Goal: Information Seeking & Learning: Learn about a topic

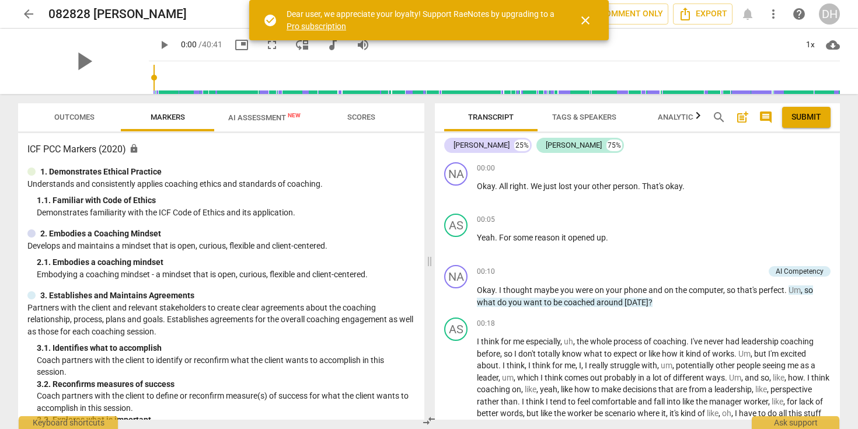
click at [592, 22] on span "close" at bounding box center [585, 20] width 14 height 14
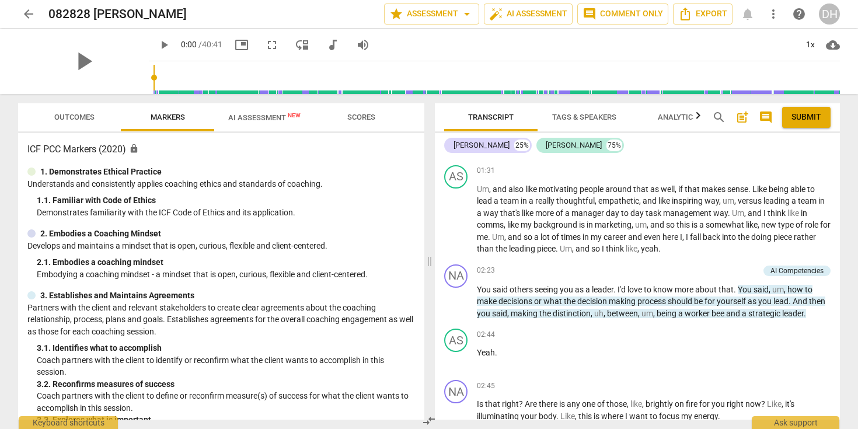
scroll to position [340, 0]
click at [677, 311] on span "being" at bounding box center [667, 312] width 22 height 9
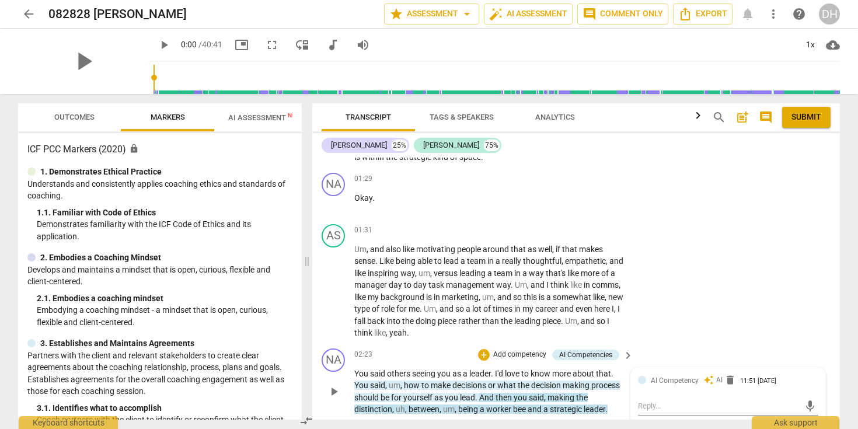
scroll to position [303, 0]
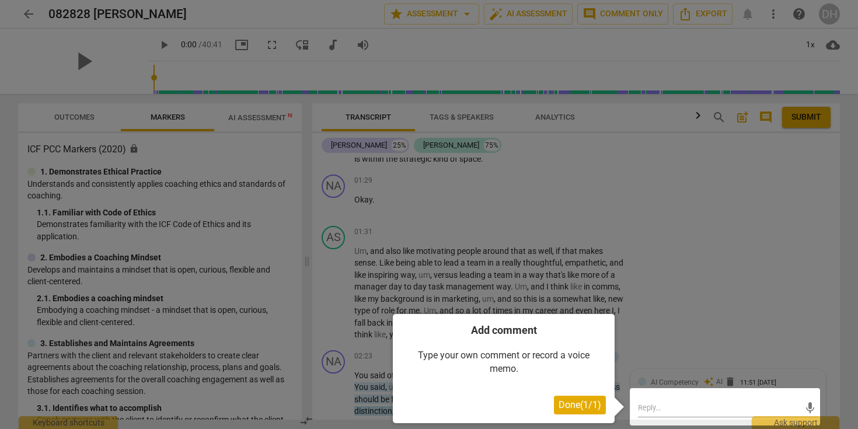
click at [564, 404] on span "Done ( 1 / 1 )" at bounding box center [579, 404] width 43 height 11
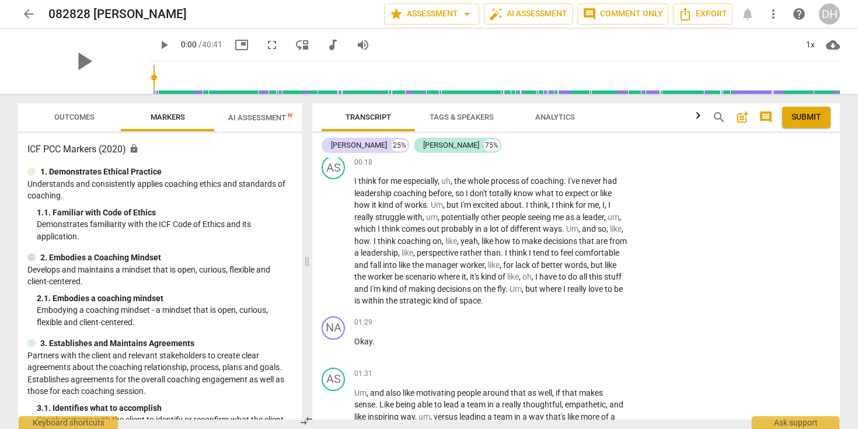
scroll to position [0, 0]
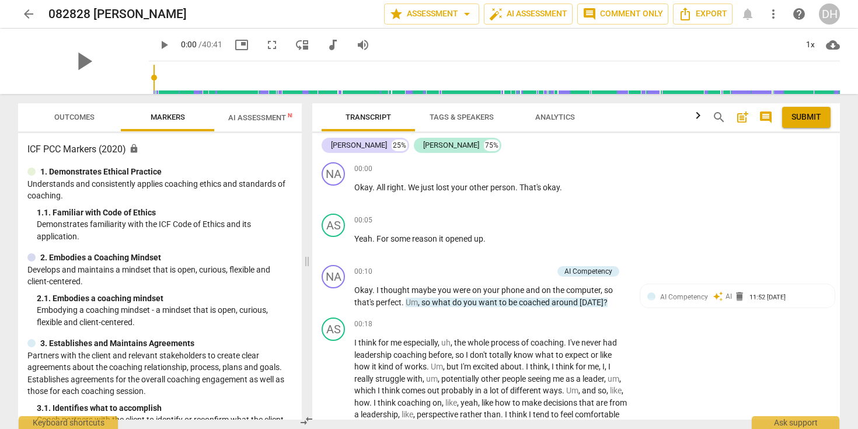
click at [251, 120] on span "AI Assessment New" at bounding box center [264, 117] width 72 height 9
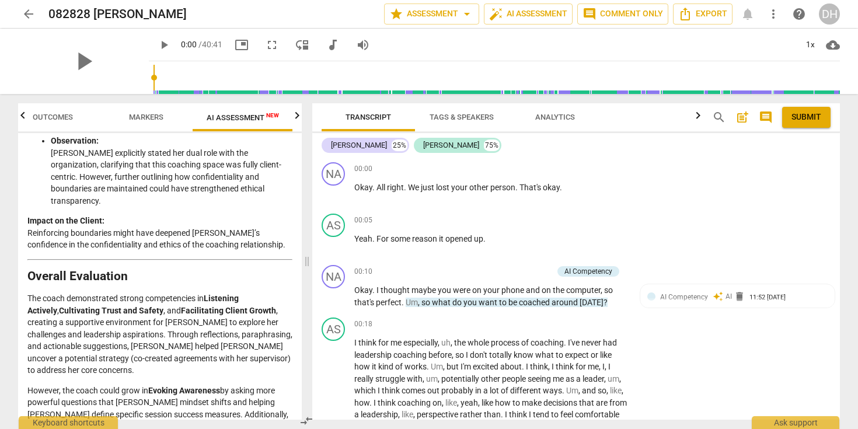
scroll to position [2365, 0]
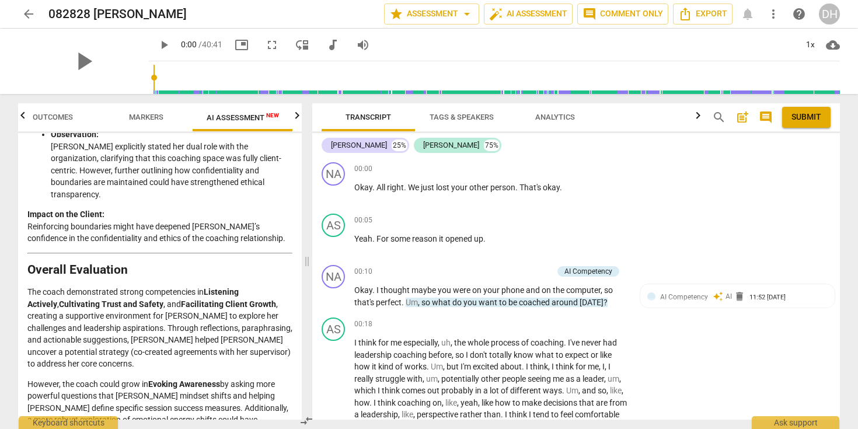
click at [368, 119] on span "Transcript" at bounding box center [368, 117] width 46 height 9
click at [558, 115] on span "Analytics" at bounding box center [555, 117] width 40 height 9
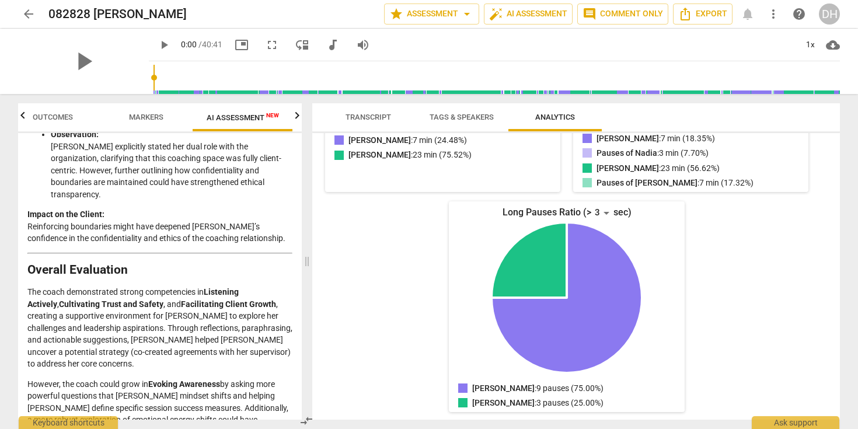
scroll to position [0, 0]
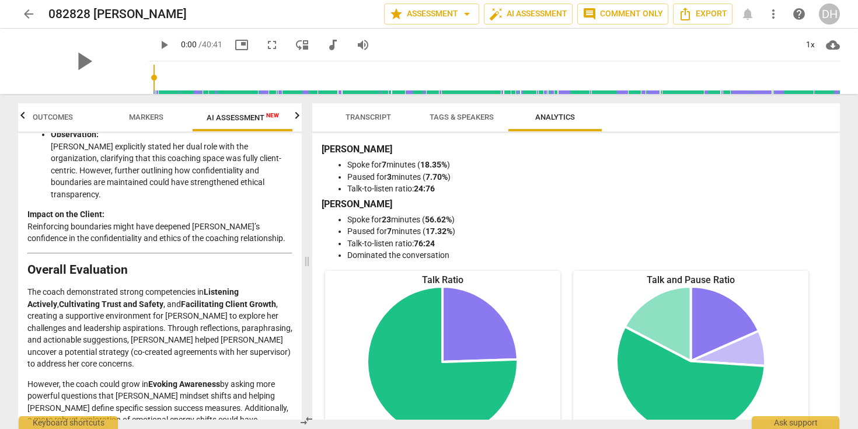
click at [447, 116] on span "Tags & Speakers" at bounding box center [461, 117] width 64 height 9
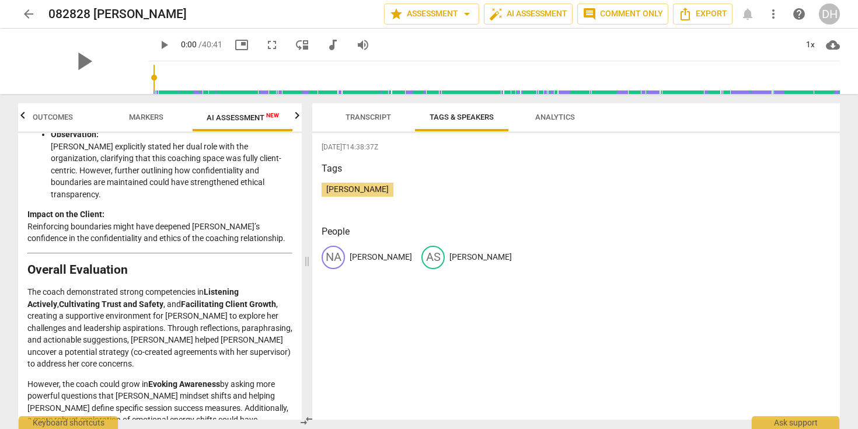
click at [375, 116] on span "Transcript" at bounding box center [368, 117] width 46 height 9
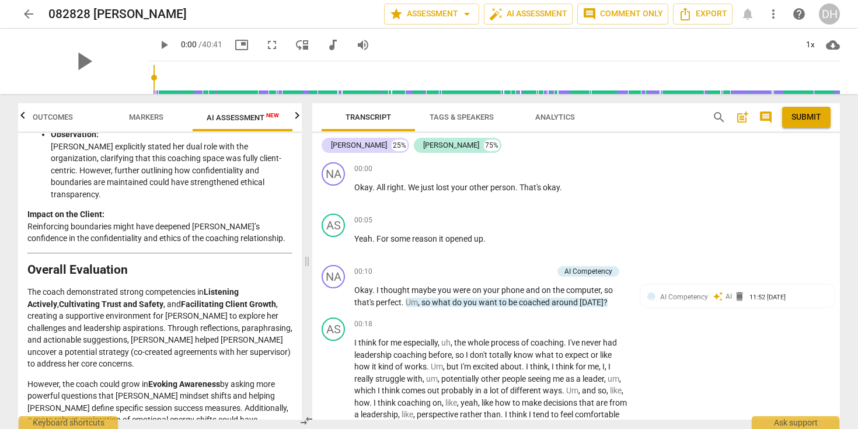
click at [383, 117] on span "Transcript" at bounding box center [368, 117] width 46 height 9
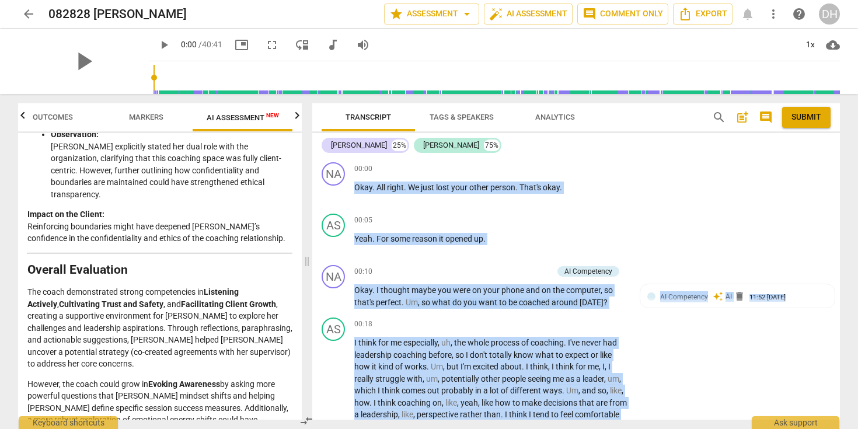
drag, startPoint x: 467, startPoint y: 357, endPoint x: 358, endPoint y: 114, distance: 266.6
click at [358, 114] on div "Transcript Tags & Speakers Analytics search post_add comment Submit Nadia 25% […" at bounding box center [575, 261] width 527 height 316
copy div "search post_add comment Submit Nadia 25% [DEMOGRAPHIC_DATA] 75% NA play_arrow p…"
click at [511, 212] on div "AS play_arrow pause 00:05 + Add competency keyboard_arrow_right Yeah . For some…" at bounding box center [575, 234] width 527 height 51
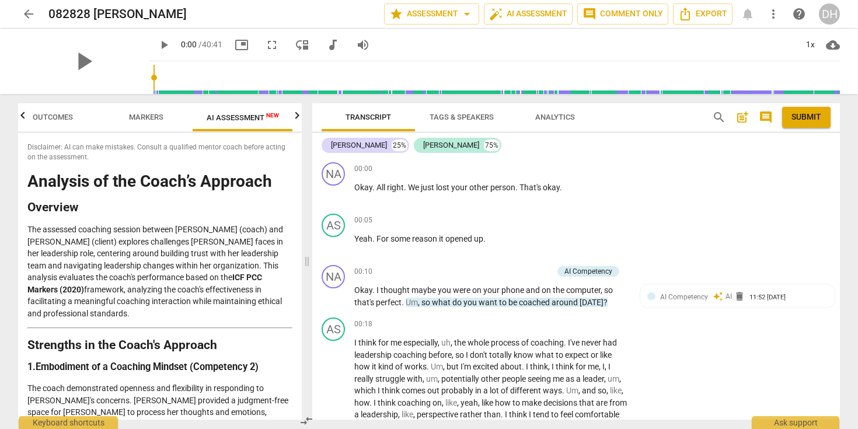
click at [147, 110] on span "Markers" at bounding box center [146, 118] width 62 height 16
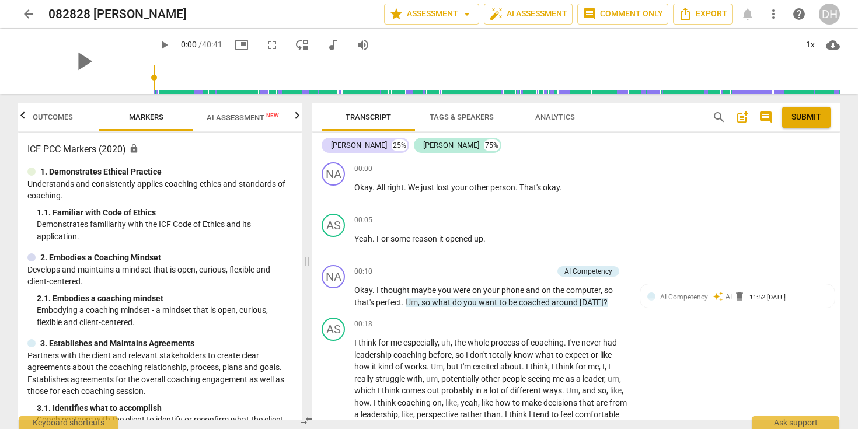
click at [47, 118] on span "Outcomes" at bounding box center [53, 117] width 40 height 9
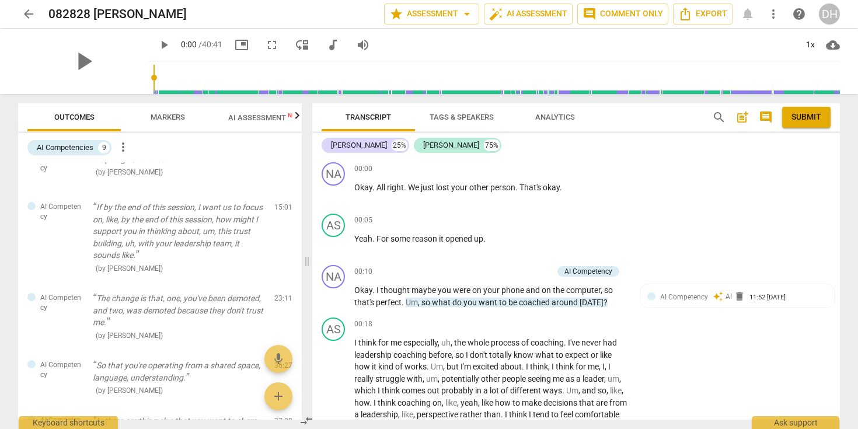
scroll to position [209, 0]
click at [247, 116] on span "AI Assessment New" at bounding box center [264, 117] width 72 height 9
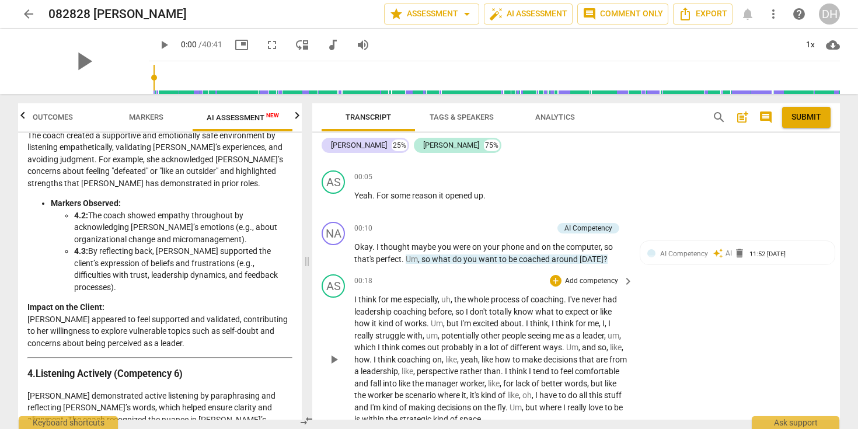
scroll to position [0, 0]
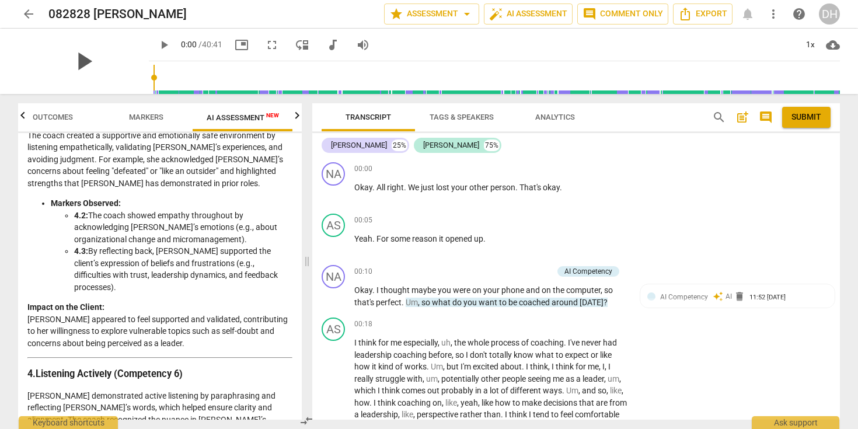
click at [76, 60] on span "play_arrow" at bounding box center [83, 61] width 30 height 30
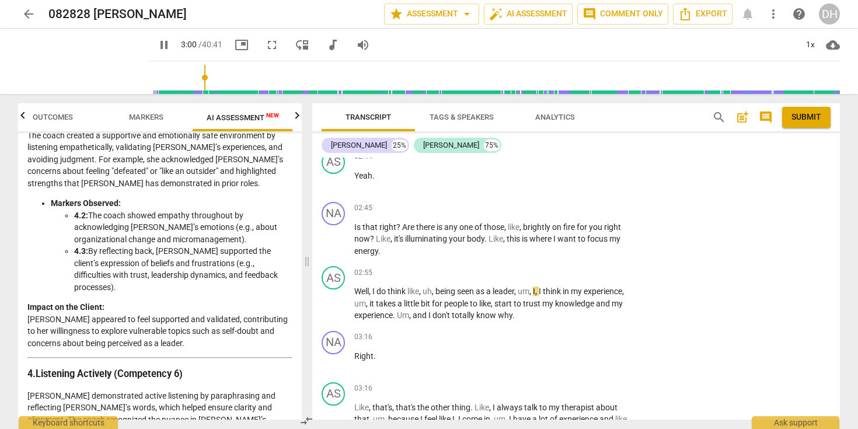
scroll to position [593, 0]
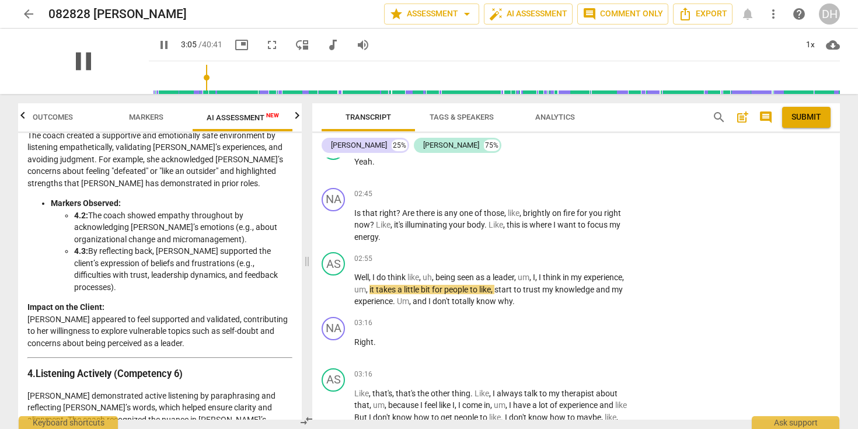
click at [81, 61] on span "pause" at bounding box center [83, 61] width 30 height 30
type input "186"
